Goal: Task Accomplishment & Management: Use online tool/utility

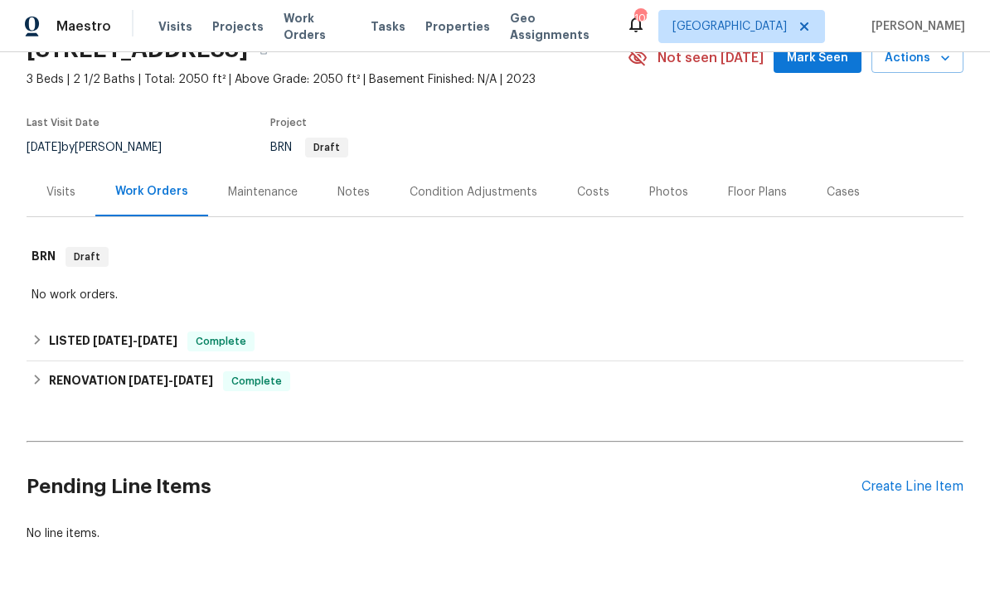
scroll to position [83, 0]
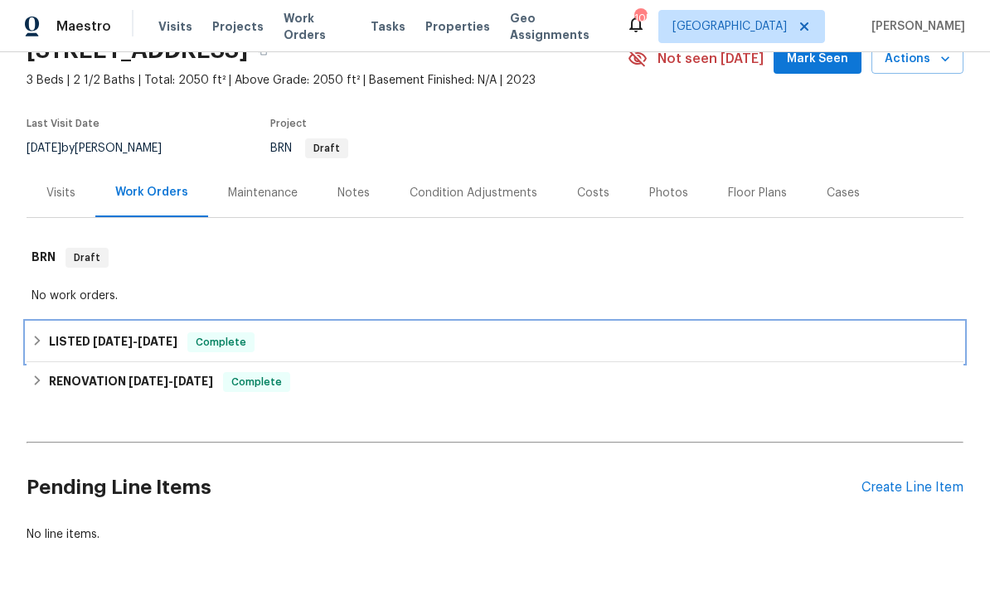
click at [76, 336] on h6 "LISTED 8/14/25 - 8/19/25" at bounding box center [113, 342] width 129 height 20
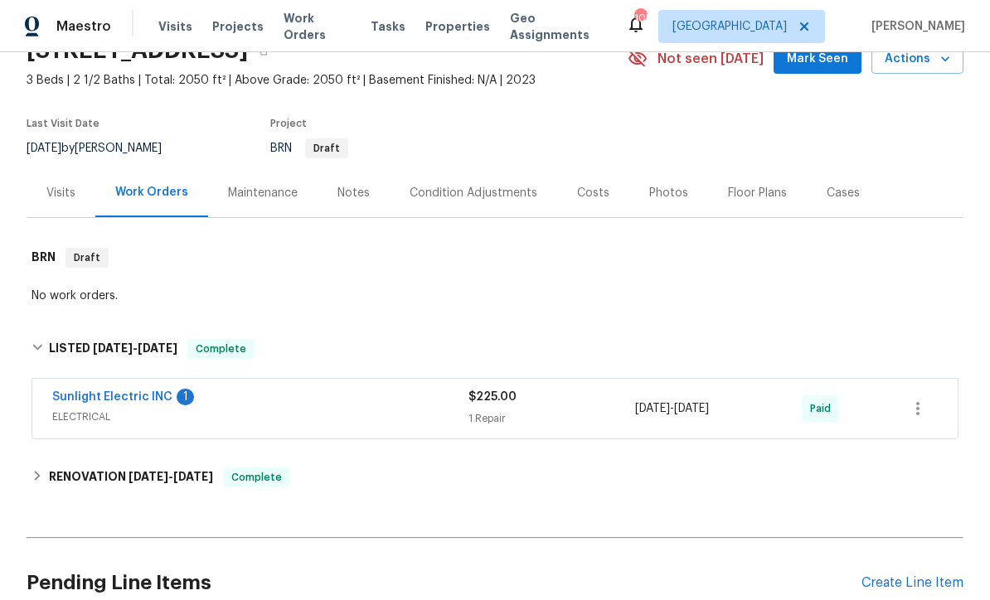
click at [80, 395] on link "Sunlight Electric INC" at bounding box center [112, 397] width 120 height 12
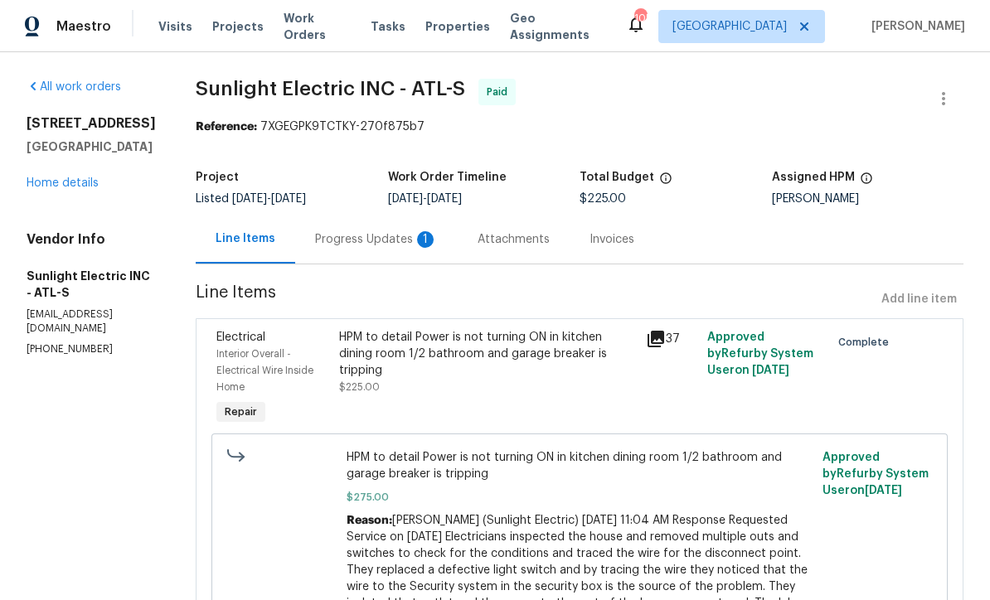
click at [364, 234] on div "Progress Updates 1" at bounding box center [376, 239] width 123 height 17
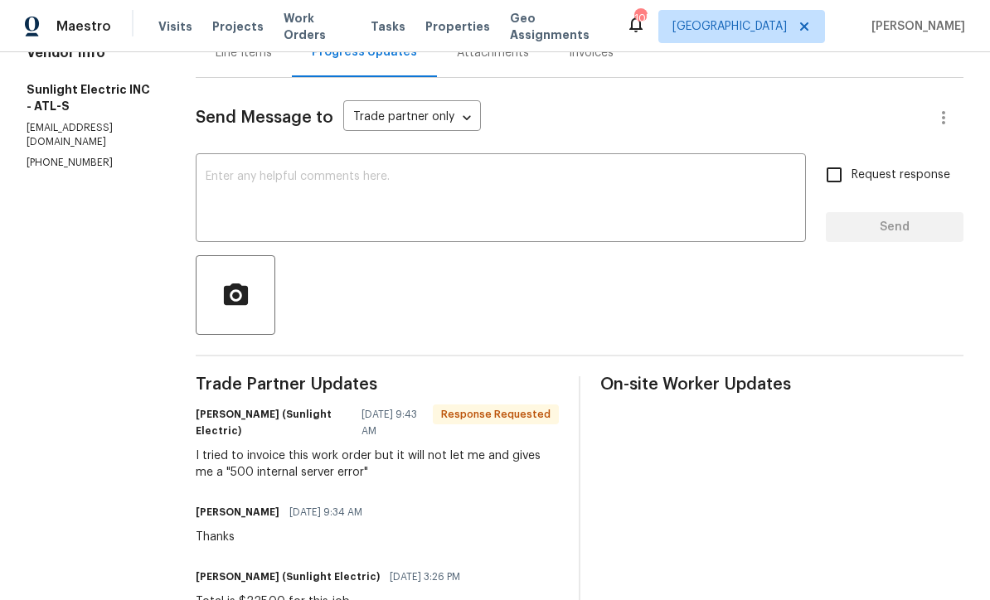
scroll to position [187, 0]
click at [232, 163] on div "x ​" at bounding box center [501, 199] width 610 height 85
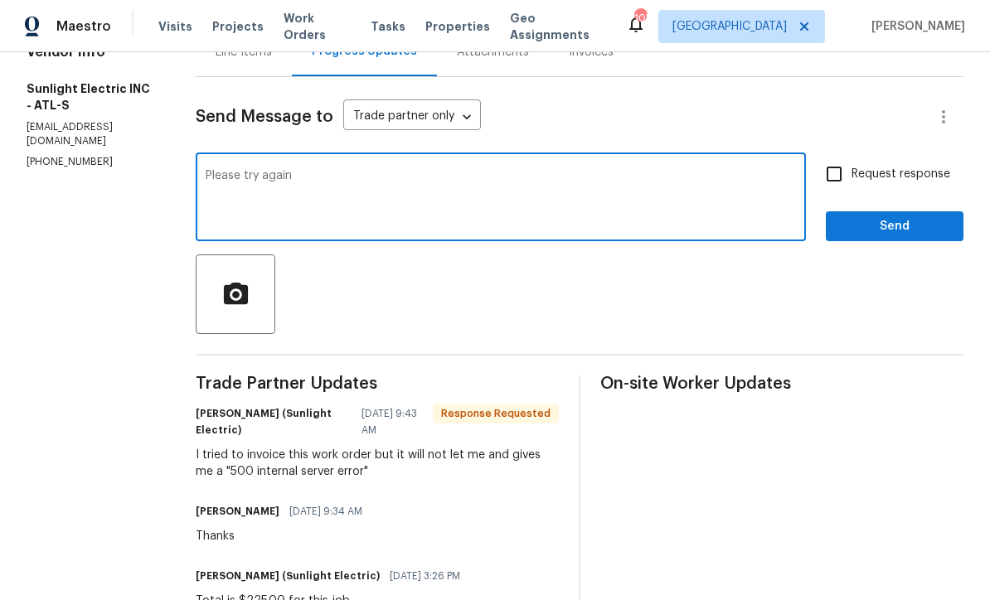
type textarea "Please try again"
click at [928, 231] on span "Send" at bounding box center [894, 226] width 111 height 21
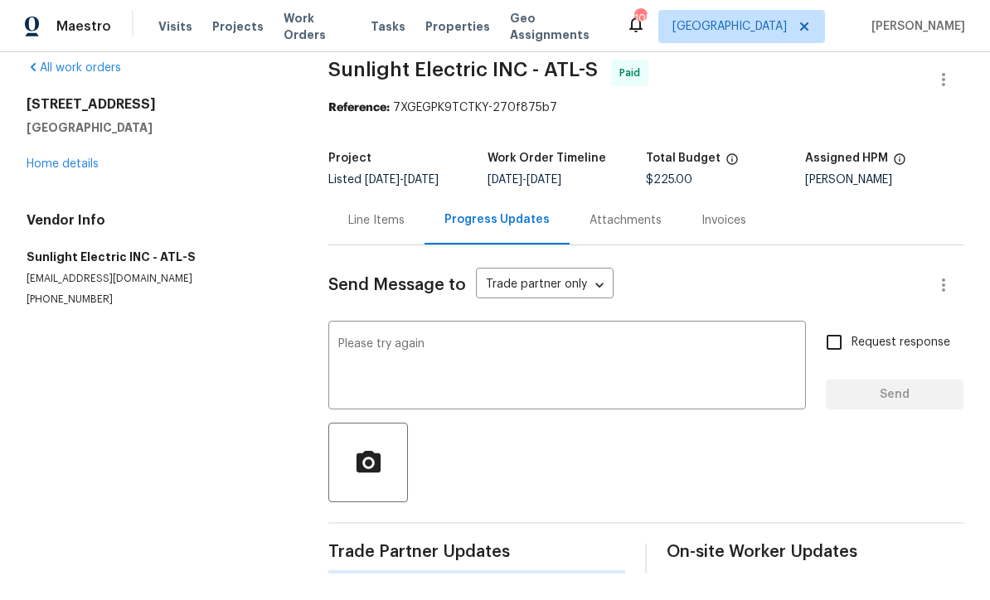
scroll to position [0, 0]
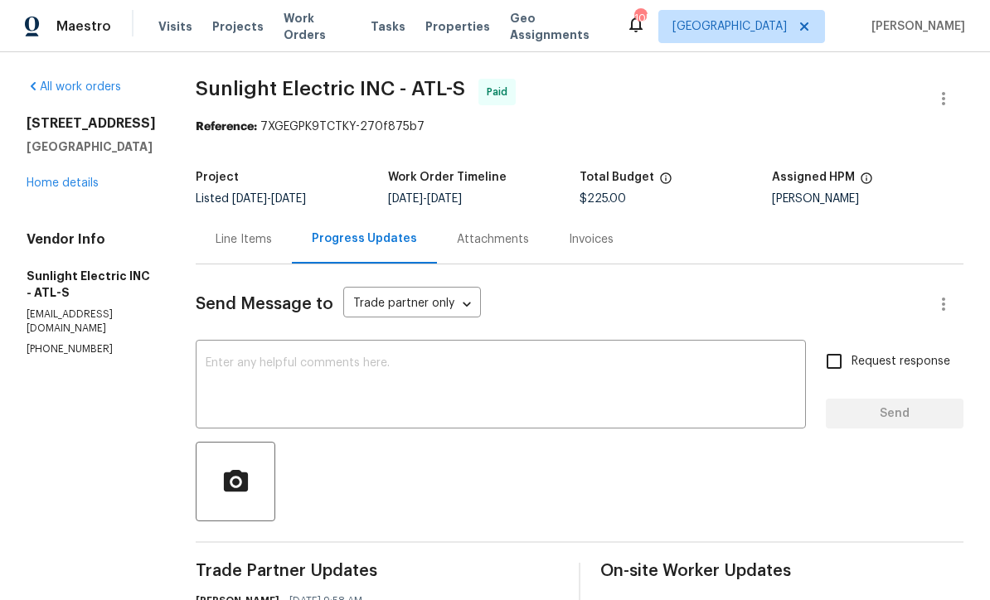
click at [41, 168] on div "3624 Silvery Way Powder Springs, GA 30127 Home details" at bounding box center [91, 153] width 129 height 76
click at [46, 182] on link "Home details" at bounding box center [63, 183] width 72 height 12
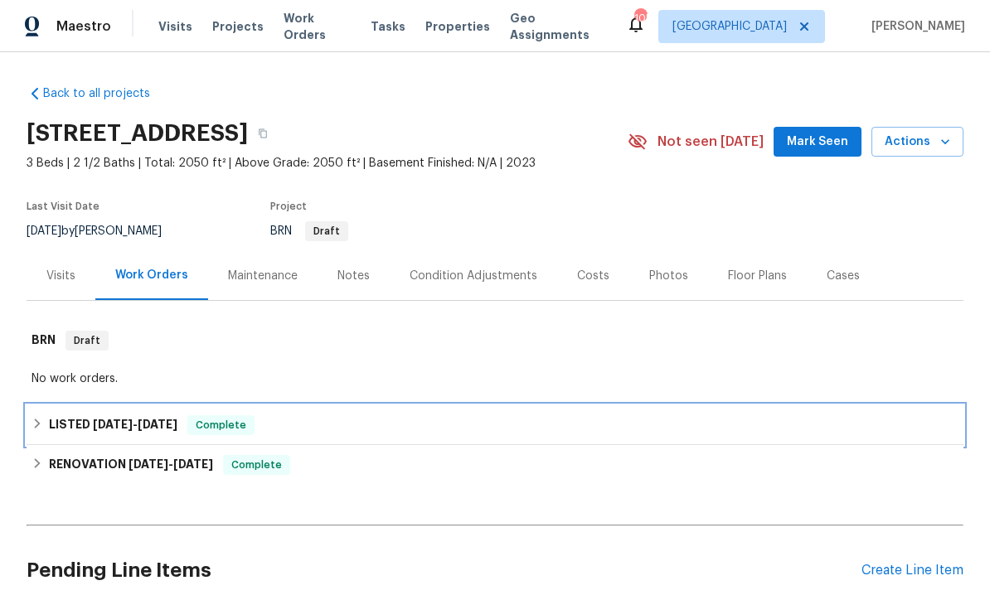
click at [98, 424] on span "8/14/25" at bounding box center [113, 425] width 40 height 12
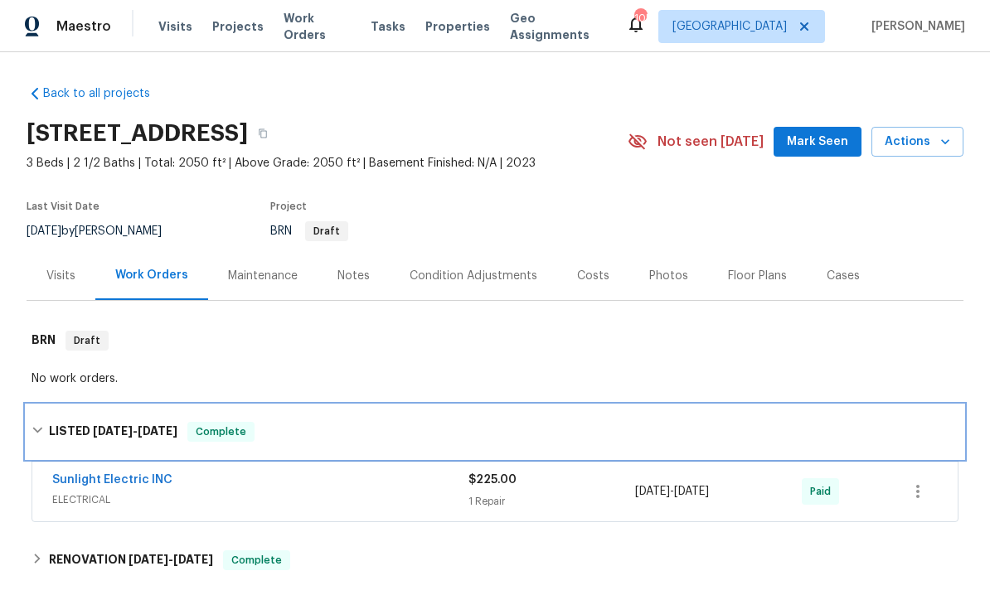
click at [59, 426] on h6 "LISTED 8/14/25 - 8/19/25" at bounding box center [113, 432] width 129 height 20
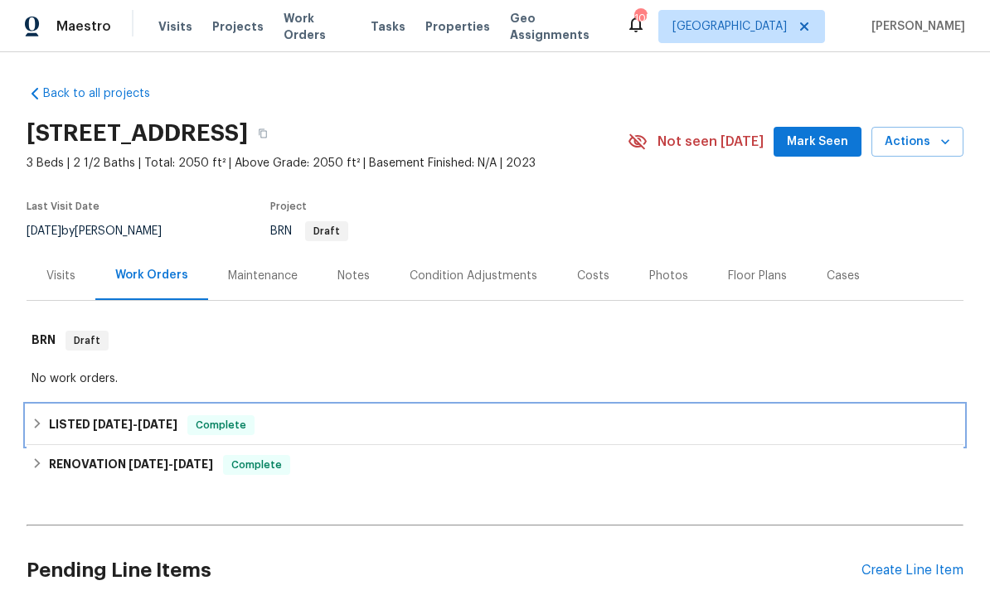
click at [59, 425] on h6 "LISTED 8/14/25 - 8/19/25" at bounding box center [113, 425] width 129 height 20
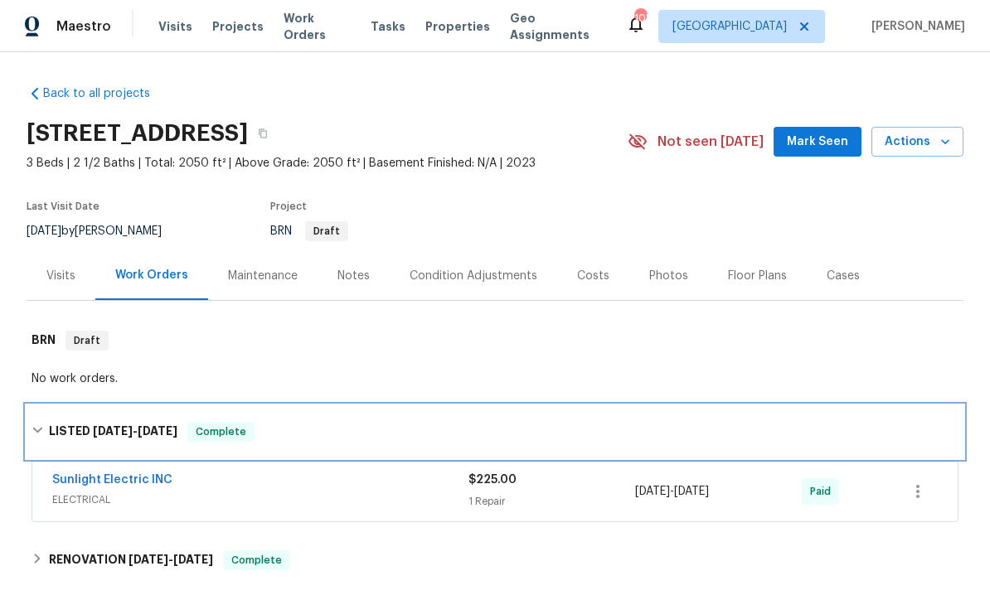
click at [67, 423] on h6 "LISTED 8/14/25 - 8/19/25" at bounding box center [113, 432] width 129 height 20
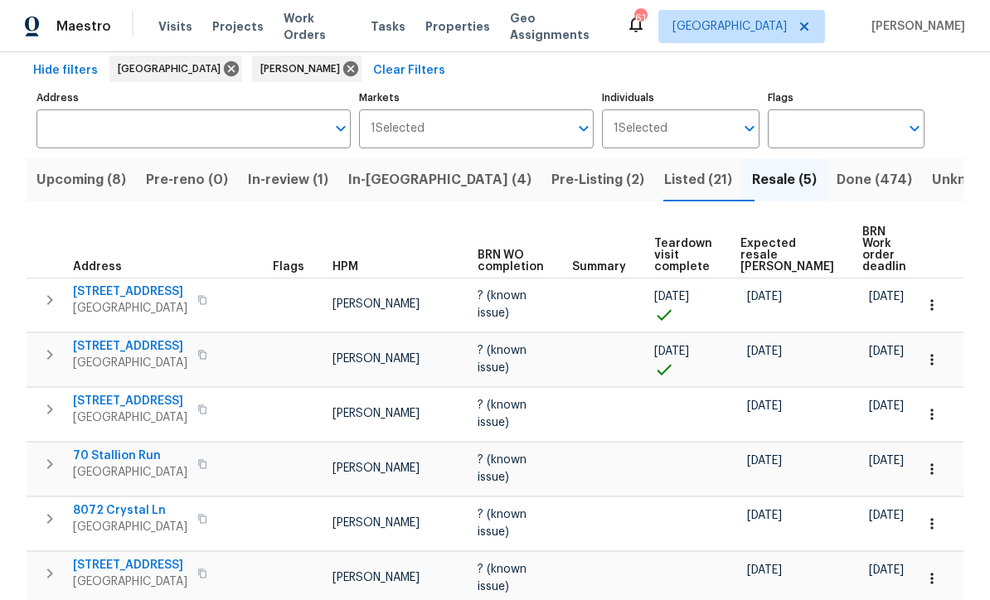
scroll to position [77, 0]
